Goal: Obtain resource: Download file/media

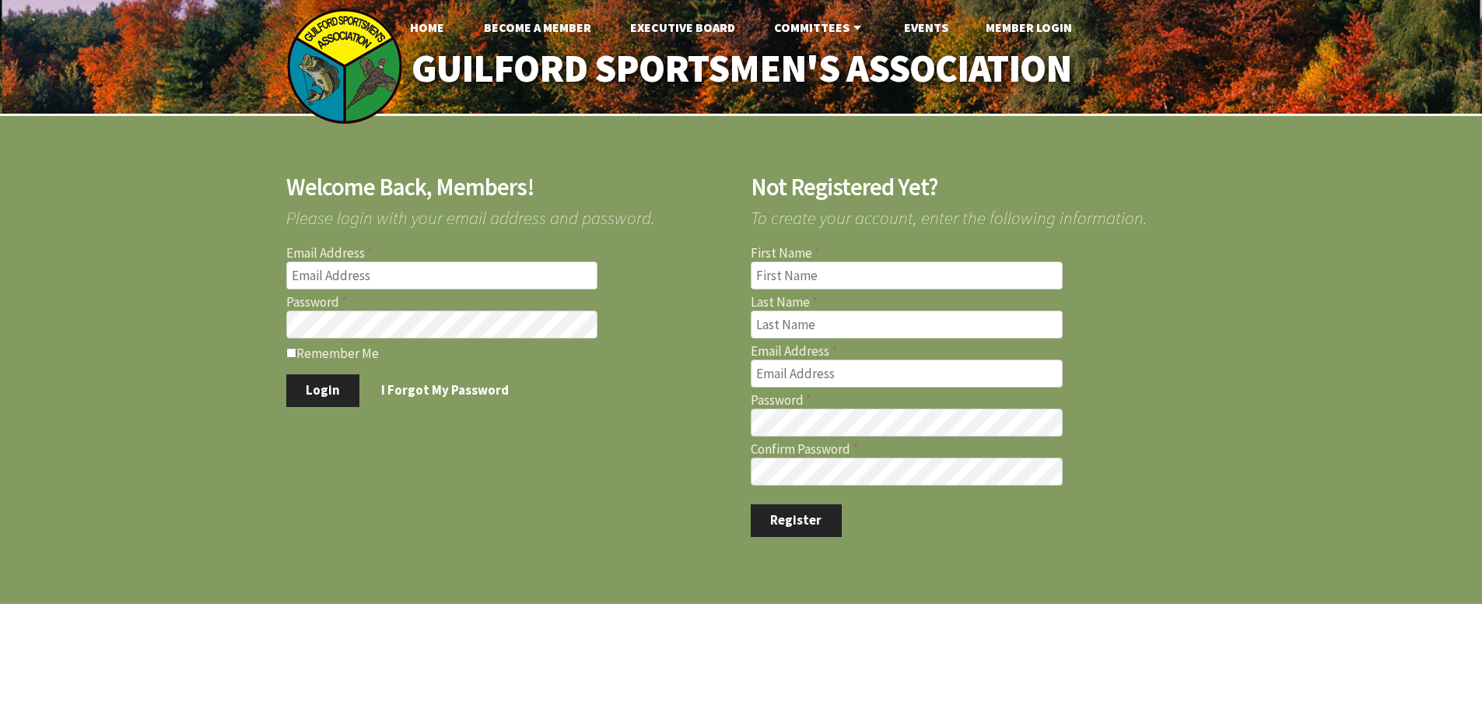
click at [482, 257] on label "Email Address" at bounding box center [509, 253] width 446 height 13
click at [482, 261] on input "Email Address" at bounding box center [442, 275] width 312 height 28
click at [479, 271] on input "Email Address" at bounding box center [442, 275] width 312 height 28
type input "[EMAIL_ADDRESS][DOMAIN_NAME]"
click at [286, 374] on button "Login" at bounding box center [323, 390] width 74 height 33
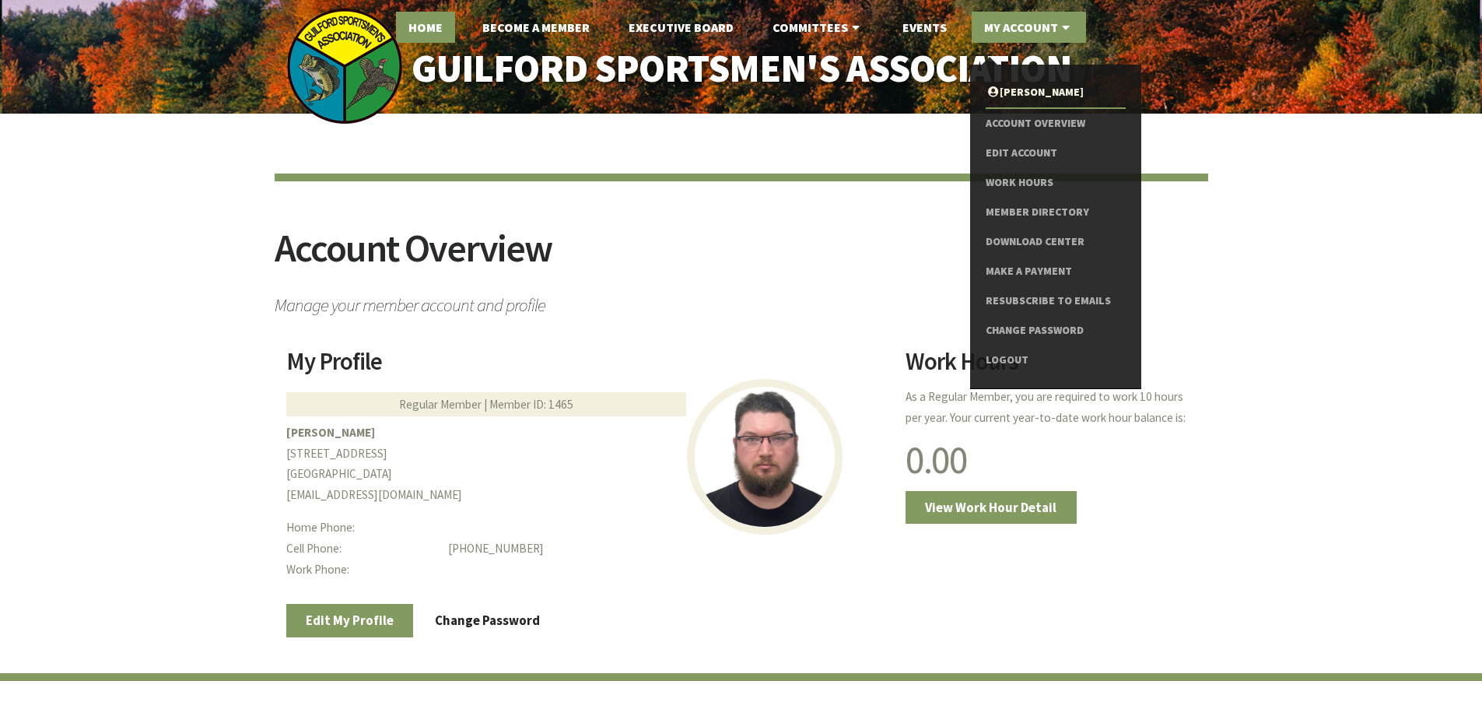
click at [440, 31] on link "Home" at bounding box center [425, 27] width 59 height 31
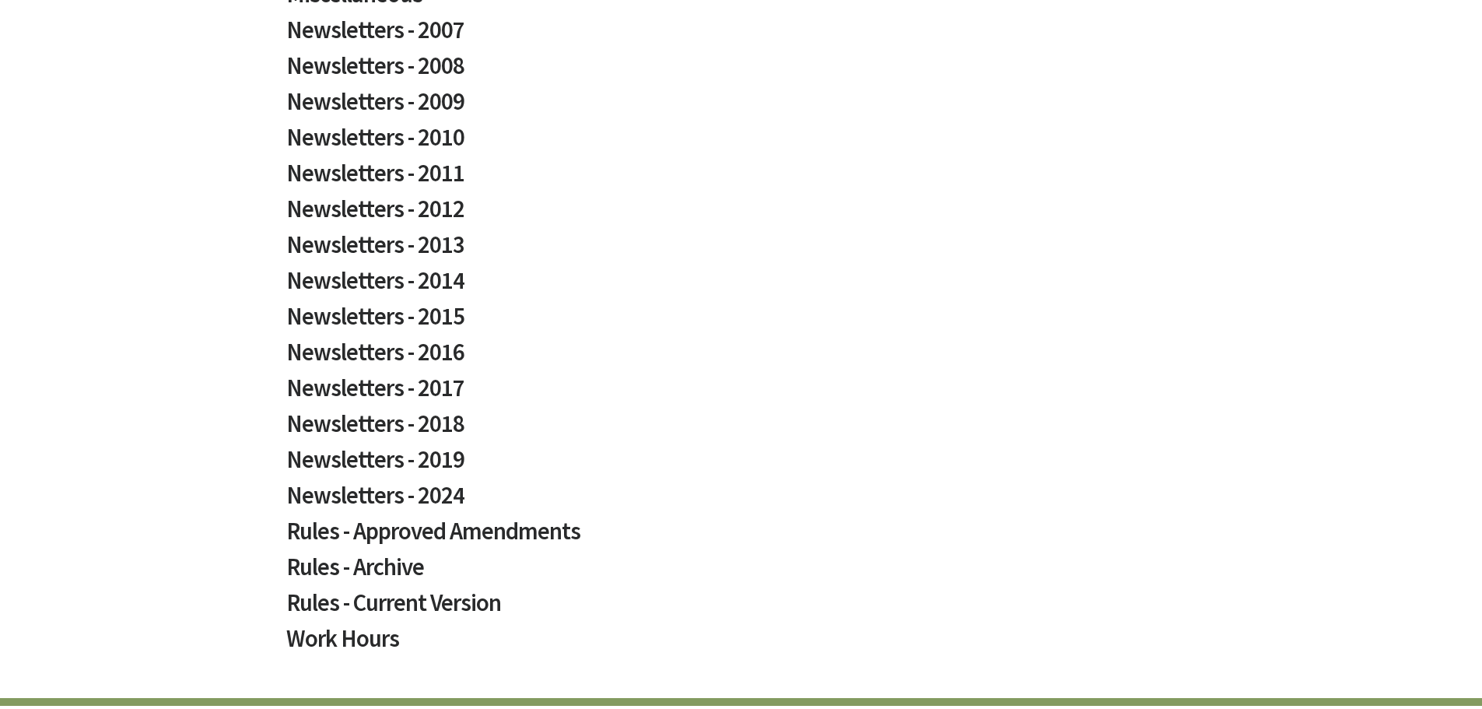
scroll to position [510, 0]
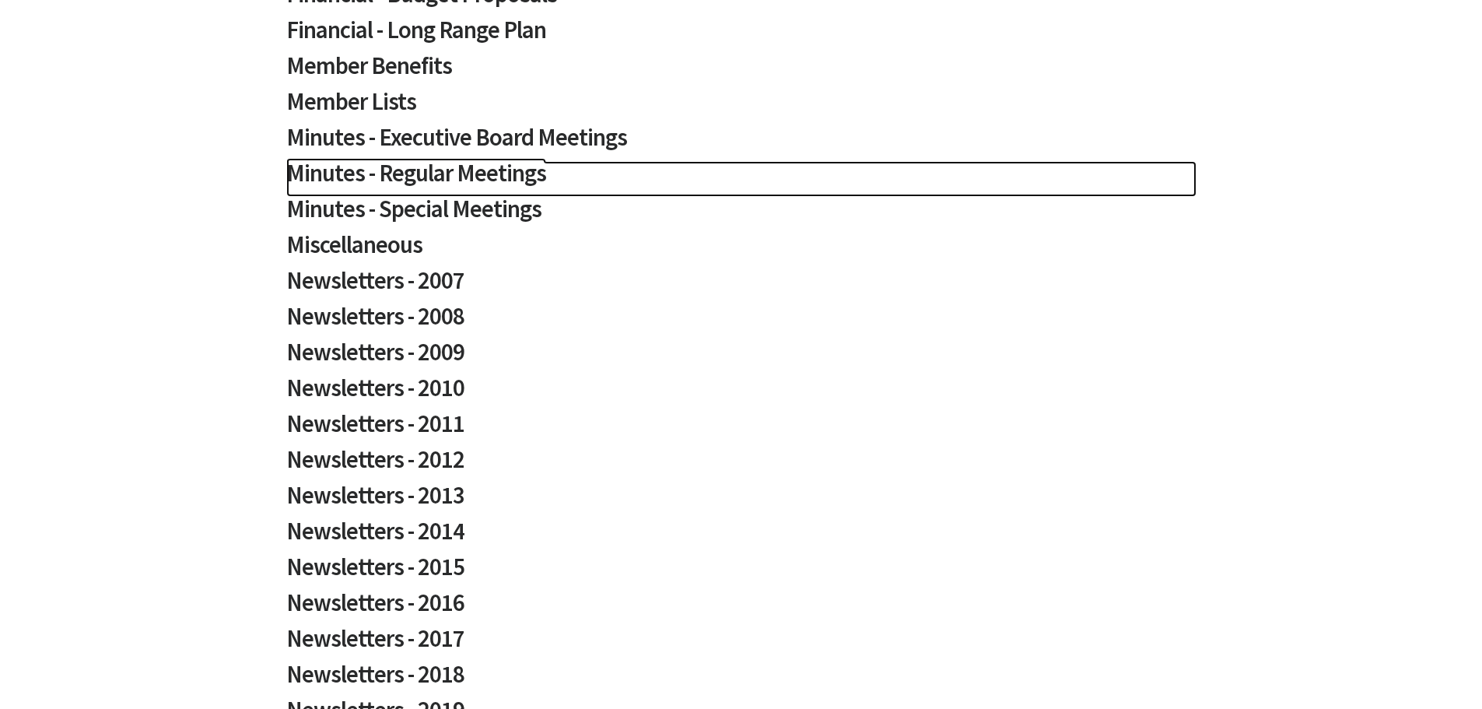
click at [460, 173] on h2 "Minutes - Regular Meetings" at bounding box center [741, 179] width 910 height 36
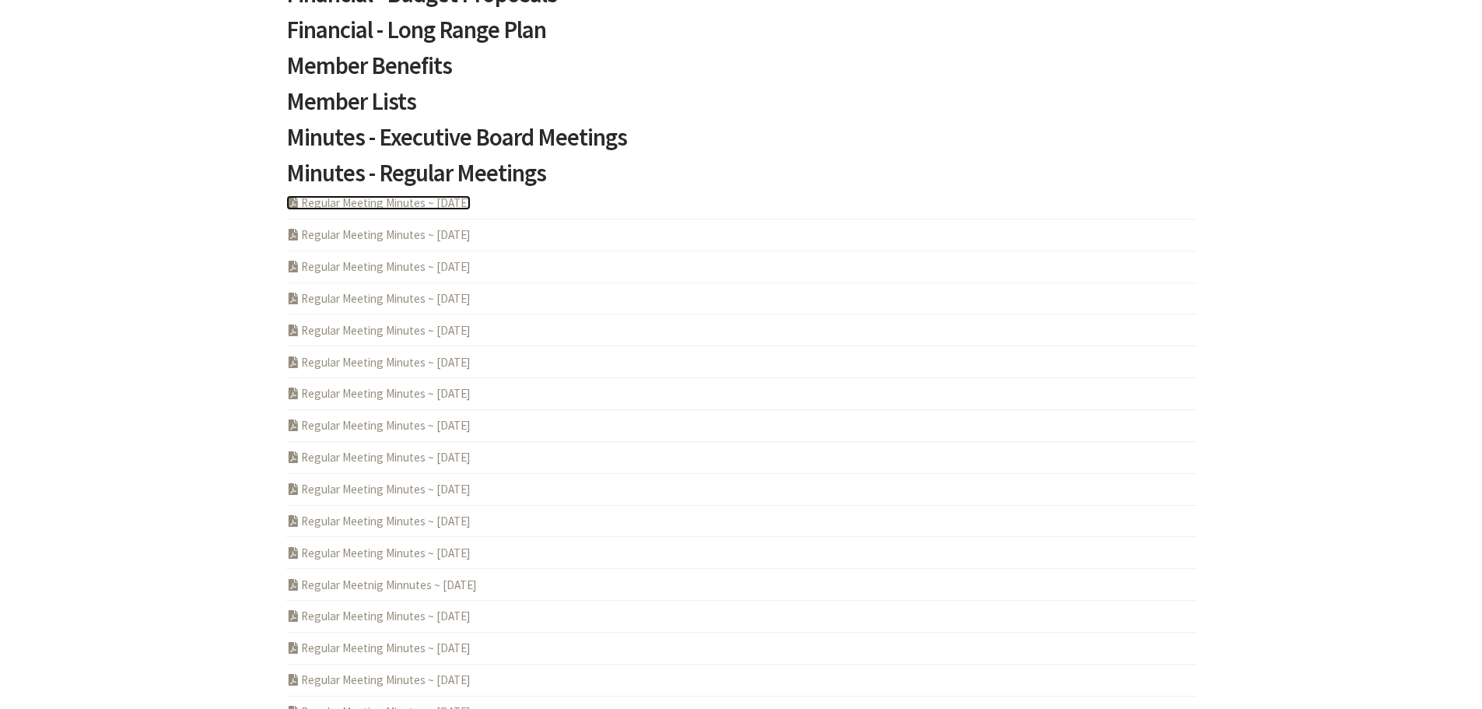
click at [430, 203] on link "PDF Acrobat Document Regular Meeting Minutes ~ 2025-07-10" at bounding box center [378, 202] width 184 height 15
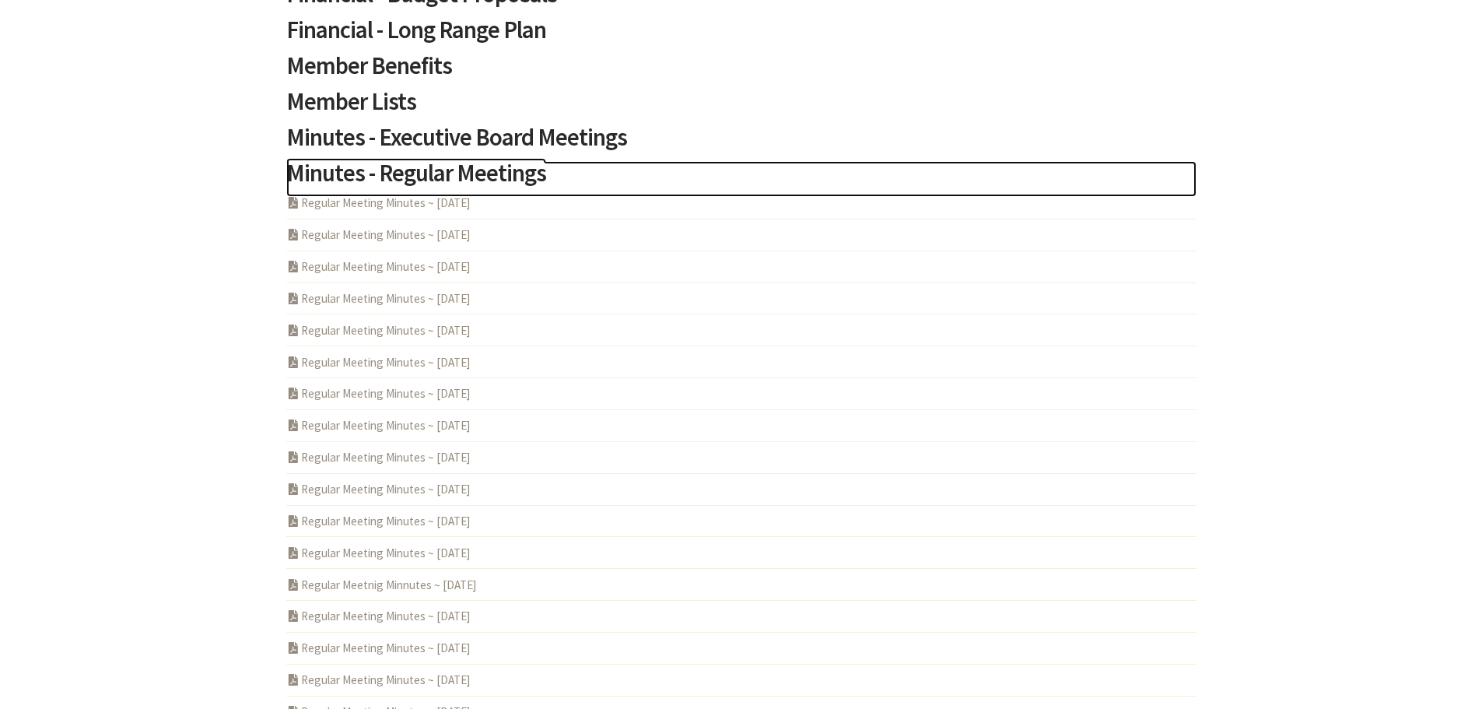
click at [366, 177] on h2 "Minutes - Regular Meetings" at bounding box center [741, 179] width 910 height 36
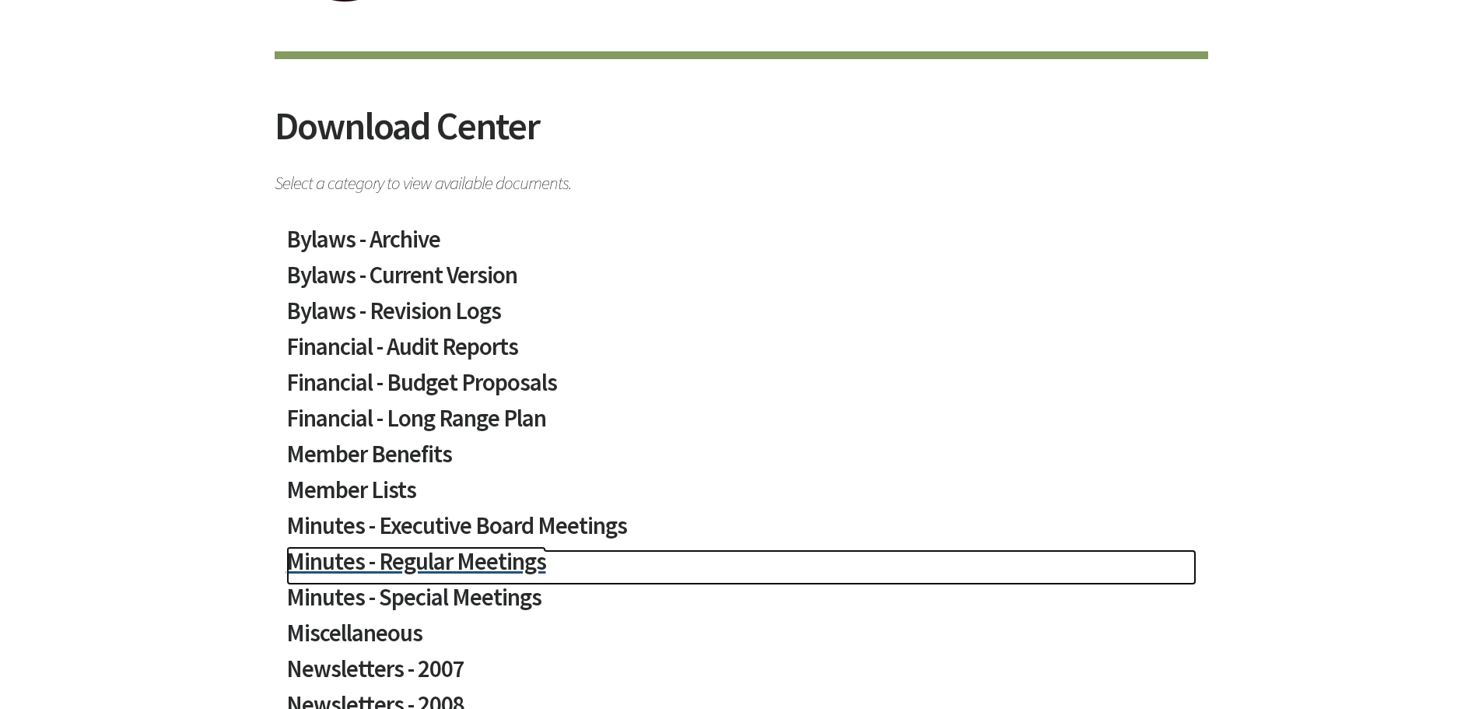
scroll to position [121, 0]
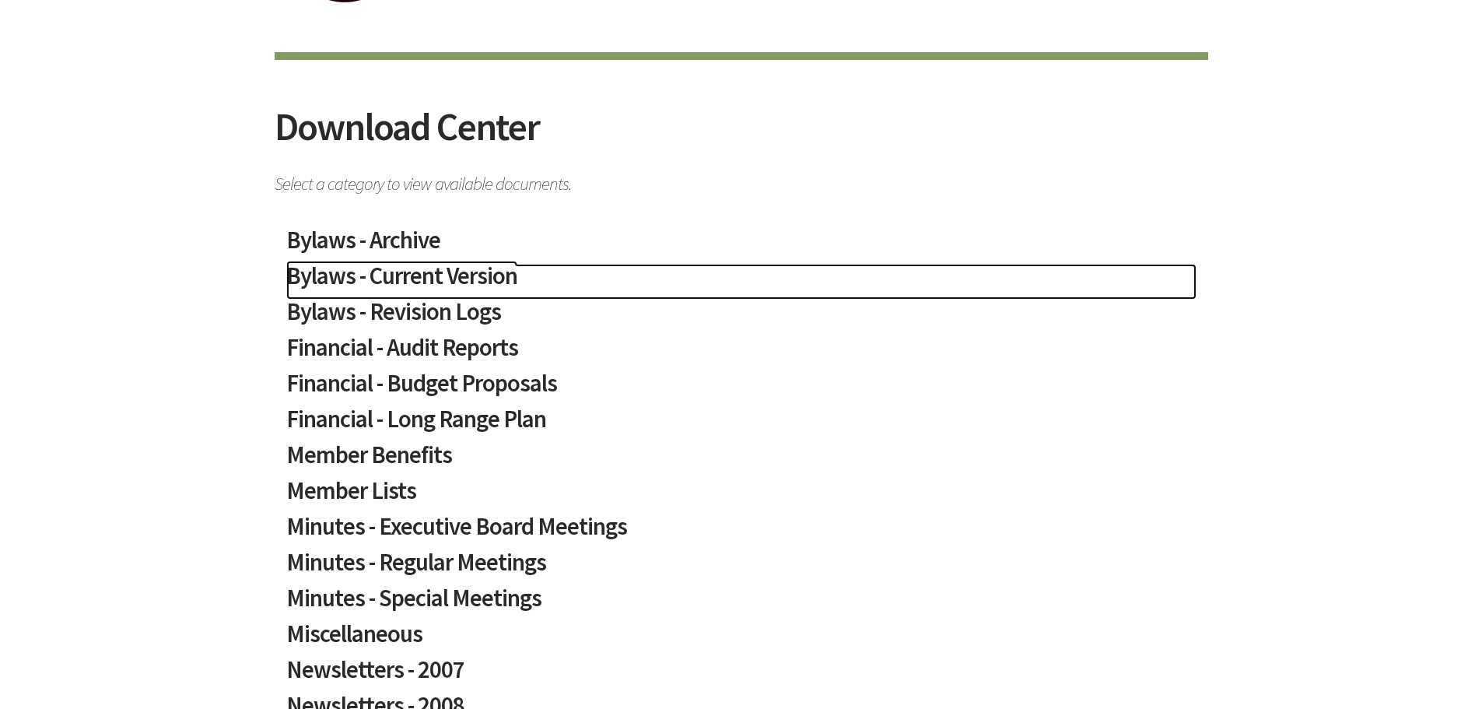
click at [415, 277] on h2 "Bylaws - Current Version" at bounding box center [741, 282] width 910 height 36
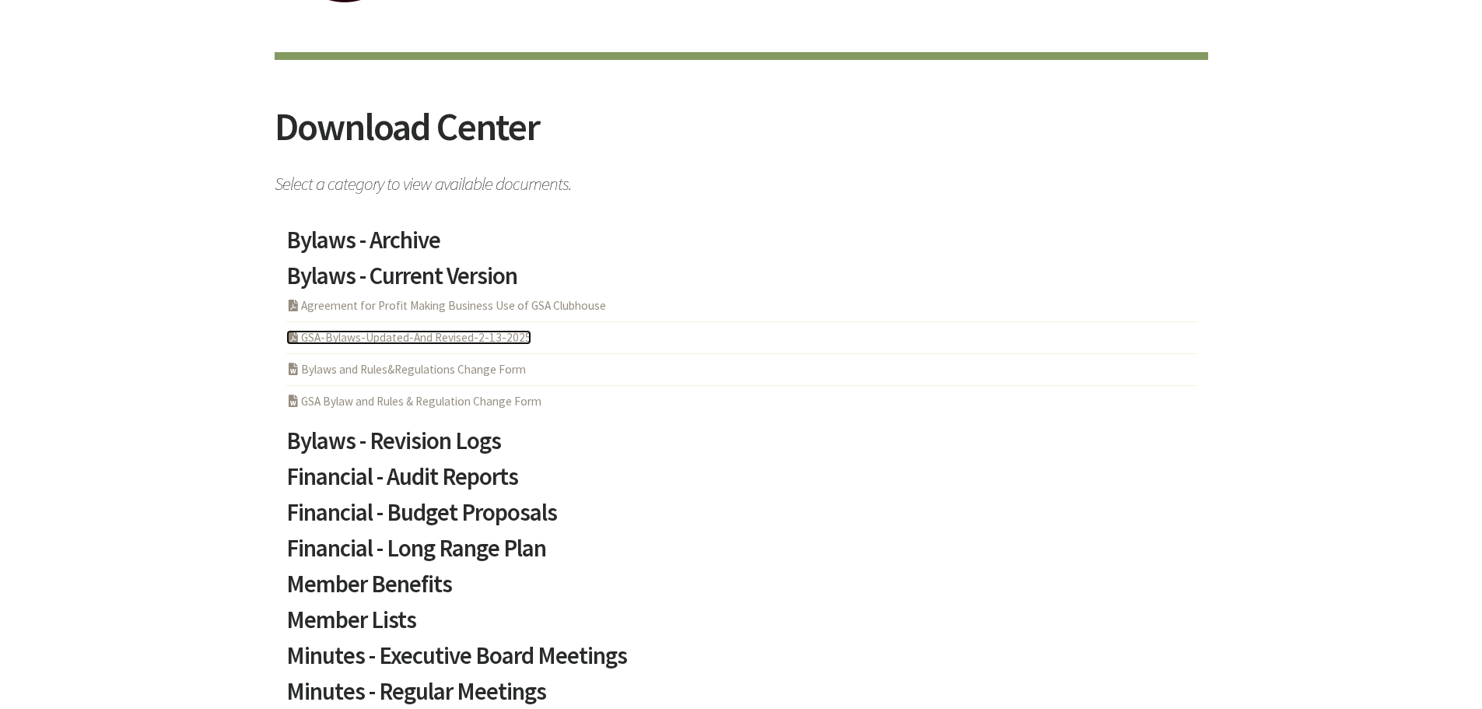
click at [370, 340] on link "PDF Acrobat Document GSA-Bylaws-Updated-And Revised-2-13-2025" at bounding box center [408, 337] width 245 height 15
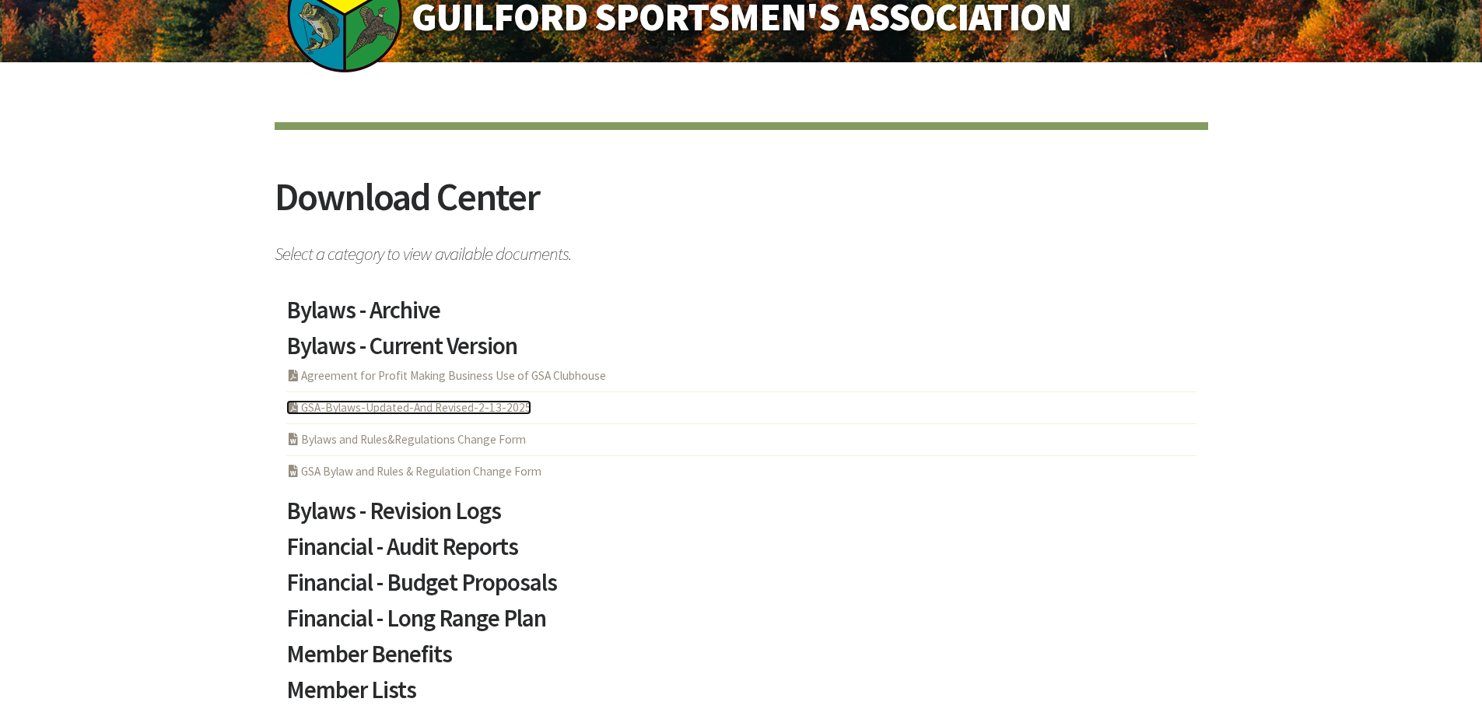
scroll to position [0, 0]
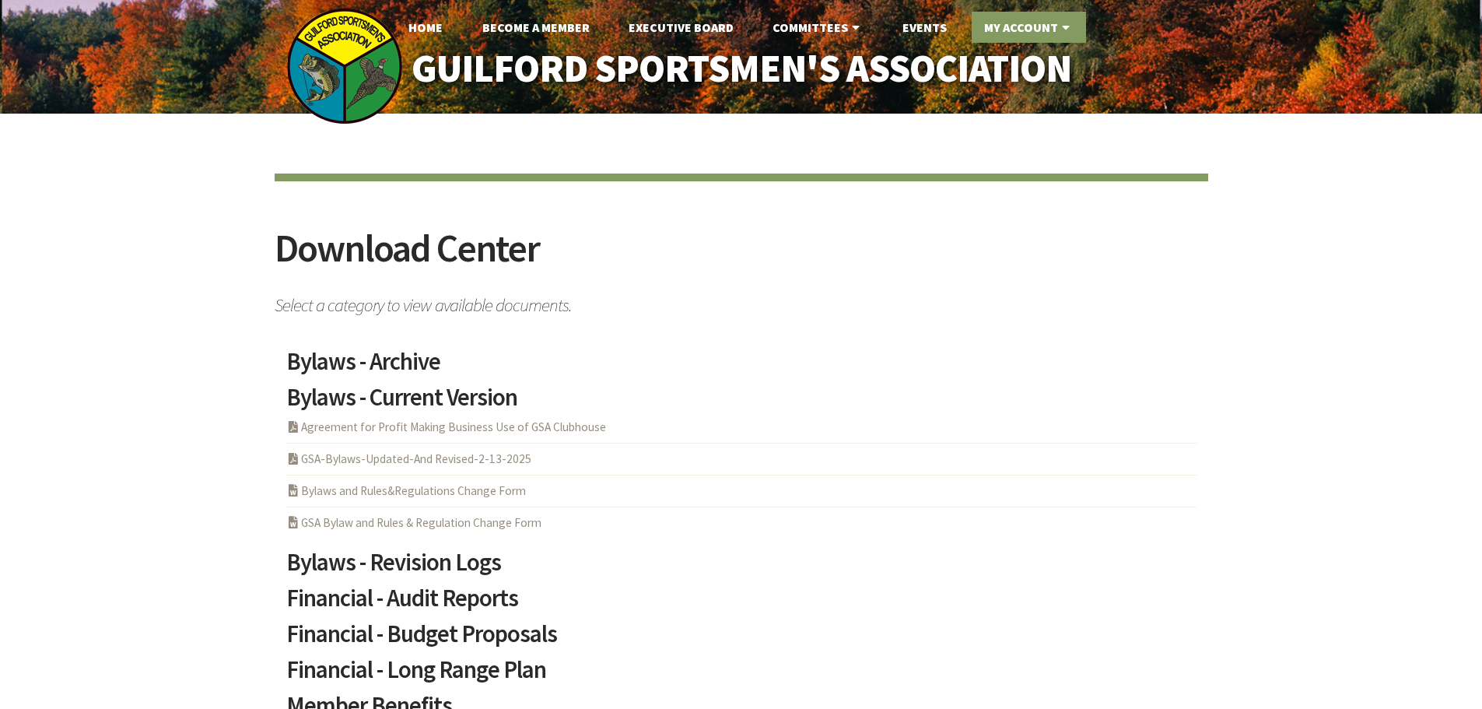
click at [1021, 18] on link "My Account" at bounding box center [1029, 27] width 114 height 31
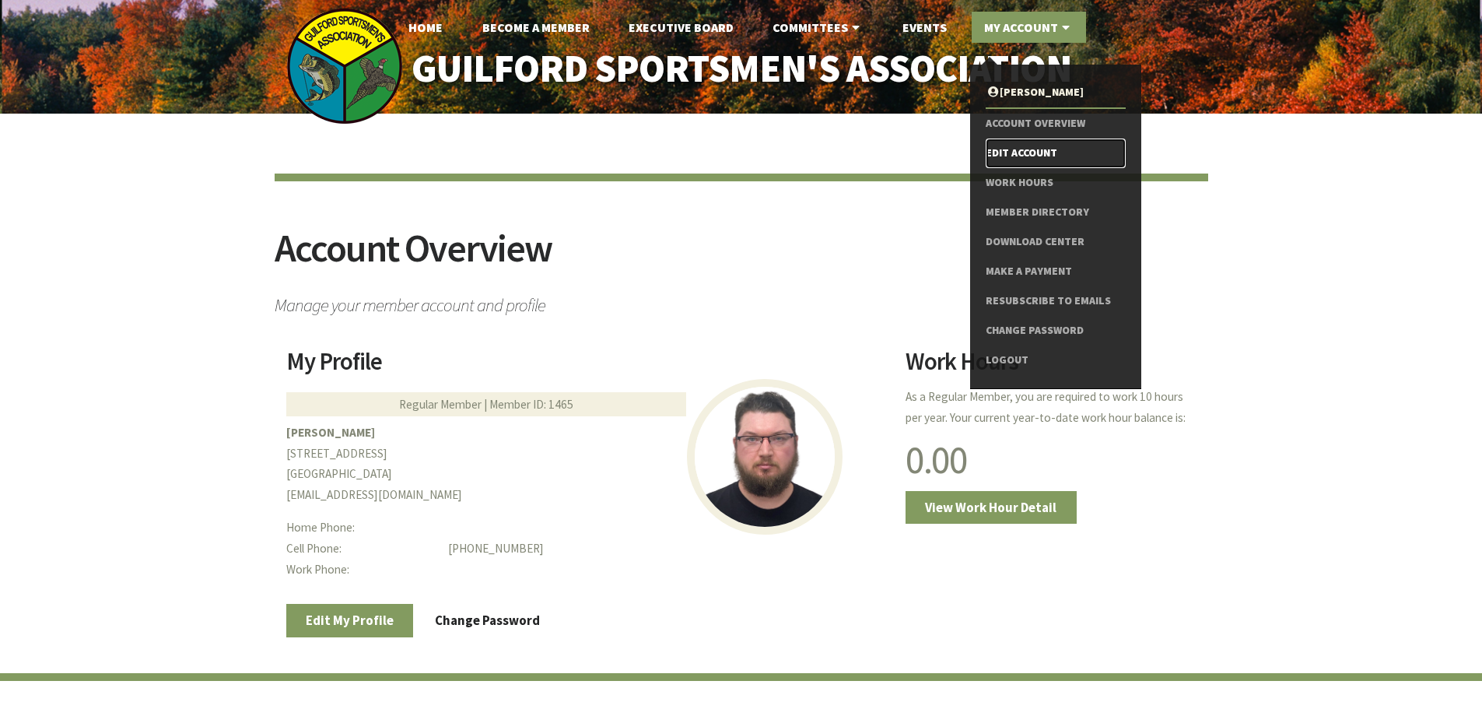
click at [1037, 149] on link "Edit Account" at bounding box center [1055, 153] width 139 height 30
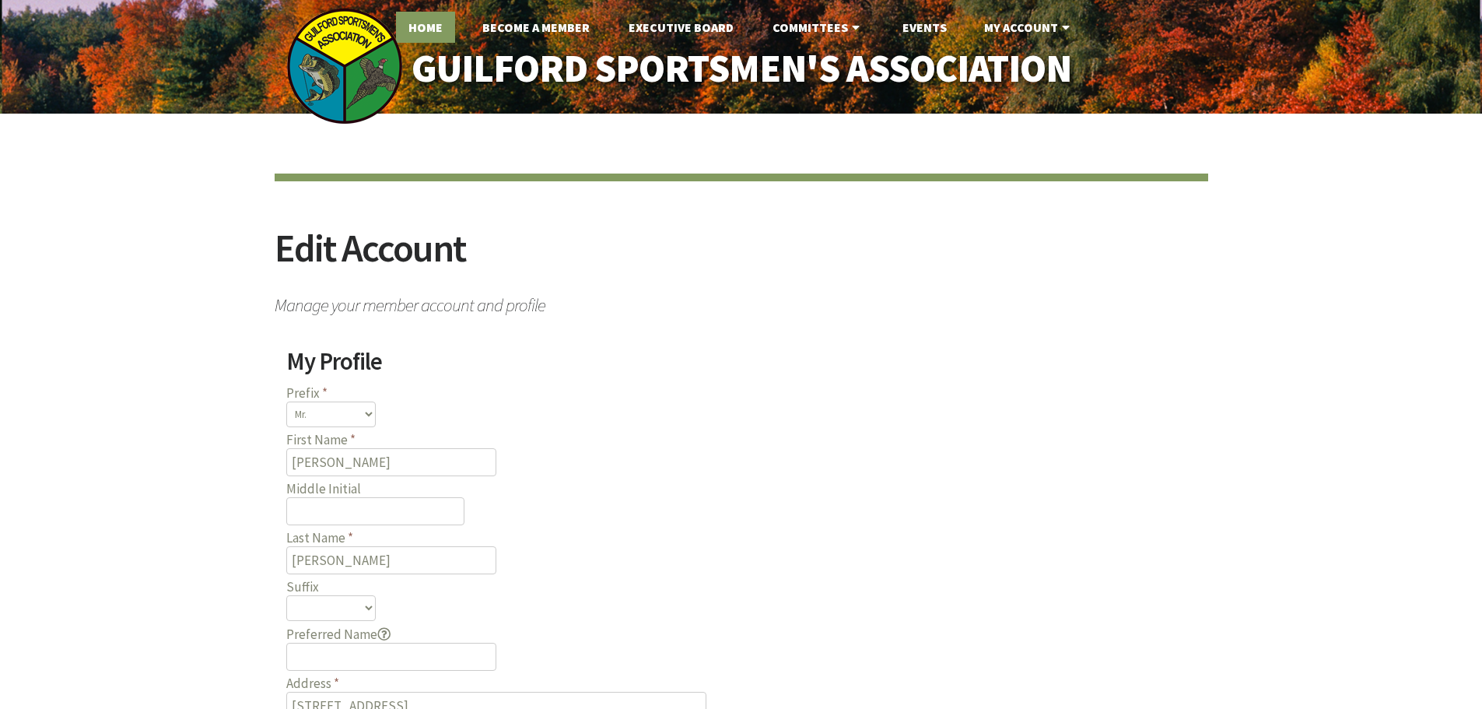
click at [430, 19] on link "Home" at bounding box center [425, 27] width 59 height 31
